Goal: Check status

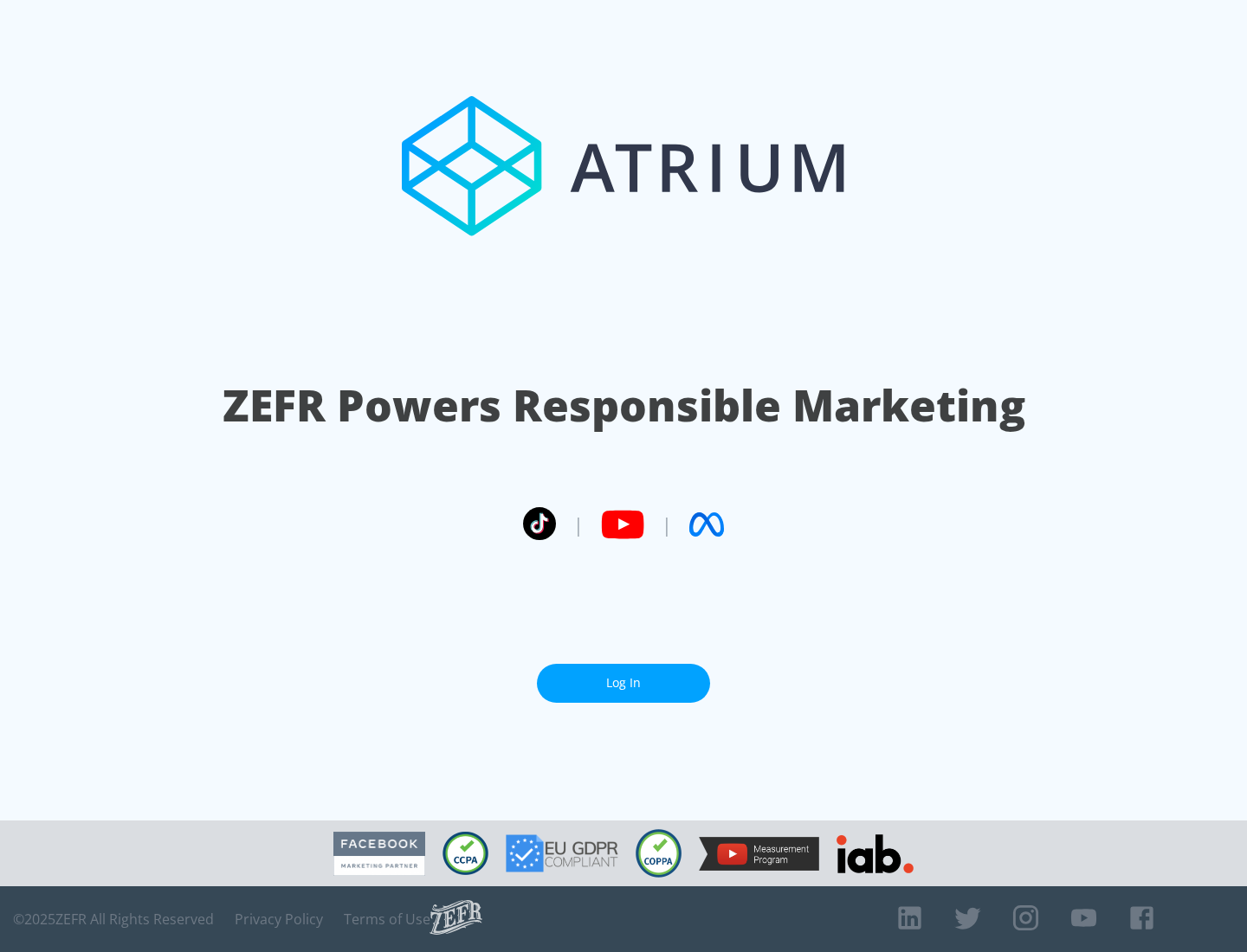
click at [624, 683] on link "Log In" at bounding box center [624, 683] width 173 height 39
